Goal: Task Accomplishment & Management: Use online tool/utility

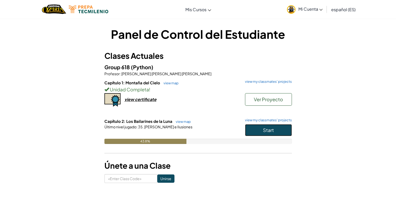
click at [284, 127] on button "Start" at bounding box center [268, 130] width 47 height 12
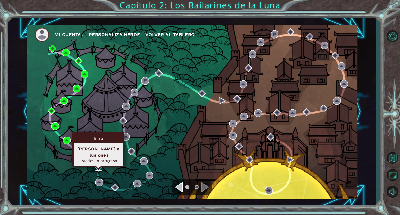
click at [99, 167] on img at bounding box center [99, 168] width 8 height 8
